Goal: Browse casually

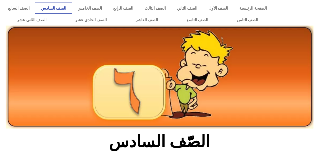
scroll to position [134, 0]
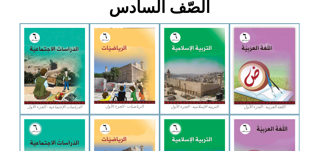
click at [268, 56] on img at bounding box center [264, 66] width 61 height 76
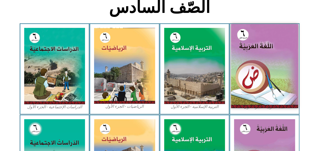
click at [264, 48] on img at bounding box center [264, 66] width 67 height 84
click at [271, 53] on img at bounding box center [264, 66] width 67 height 84
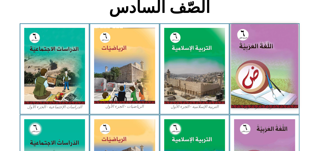
click at [271, 53] on img at bounding box center [264, 66] width 67 height 84
